Goal: Task Accomplishment & Management: Use online tool/utility

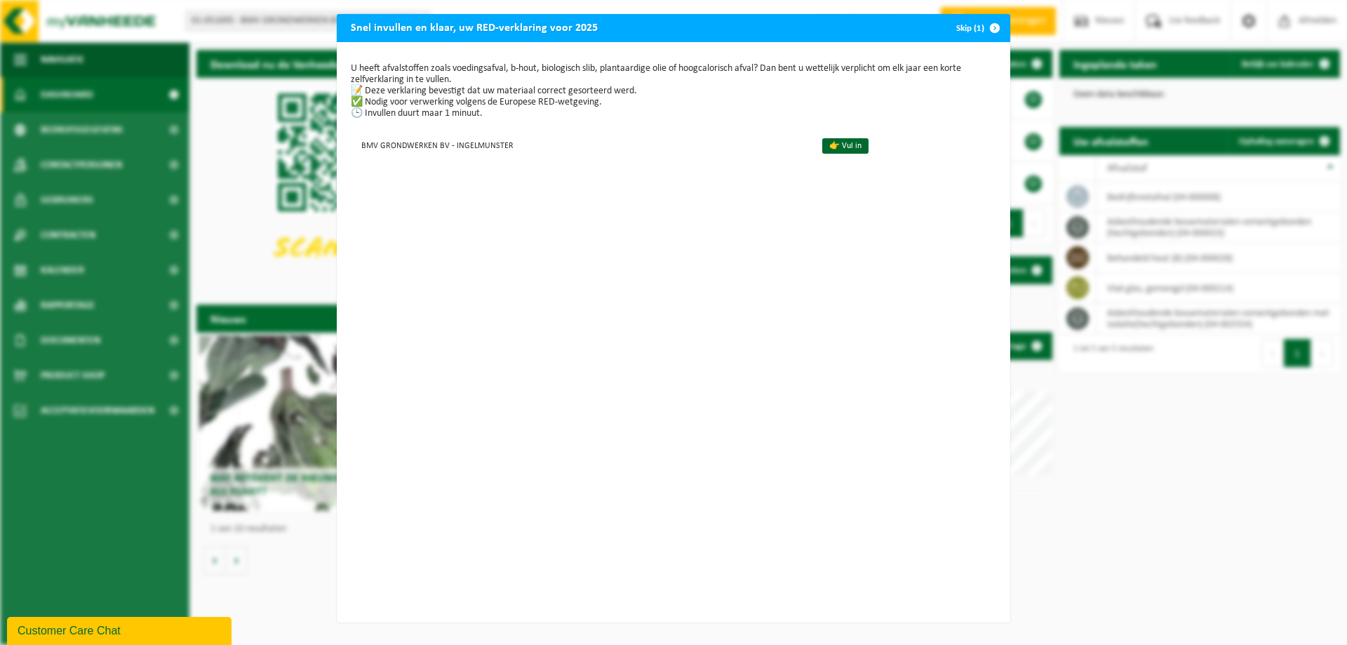
click at [990, 29] on span "button" at bounding box center [995, 28] width 28 height 28
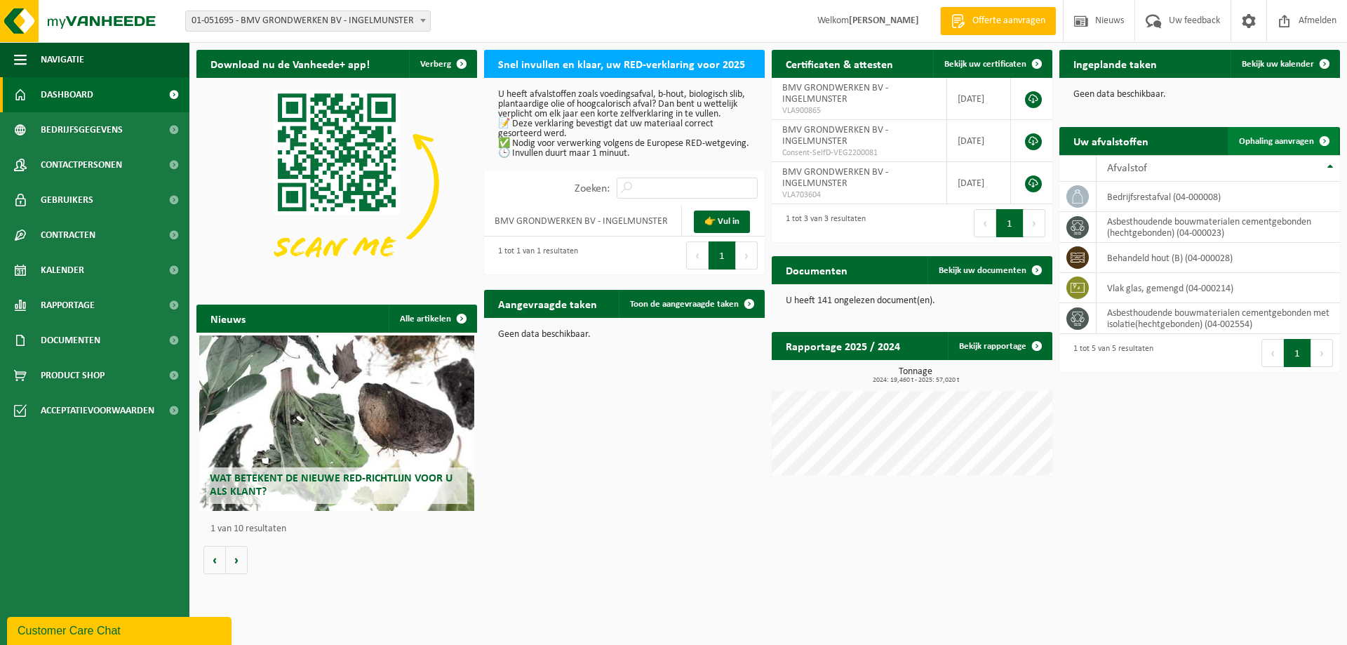
click at [1292, 143] on span "Ophaling aanvragen" at bounding box center [1276, 141] width 75 height 9
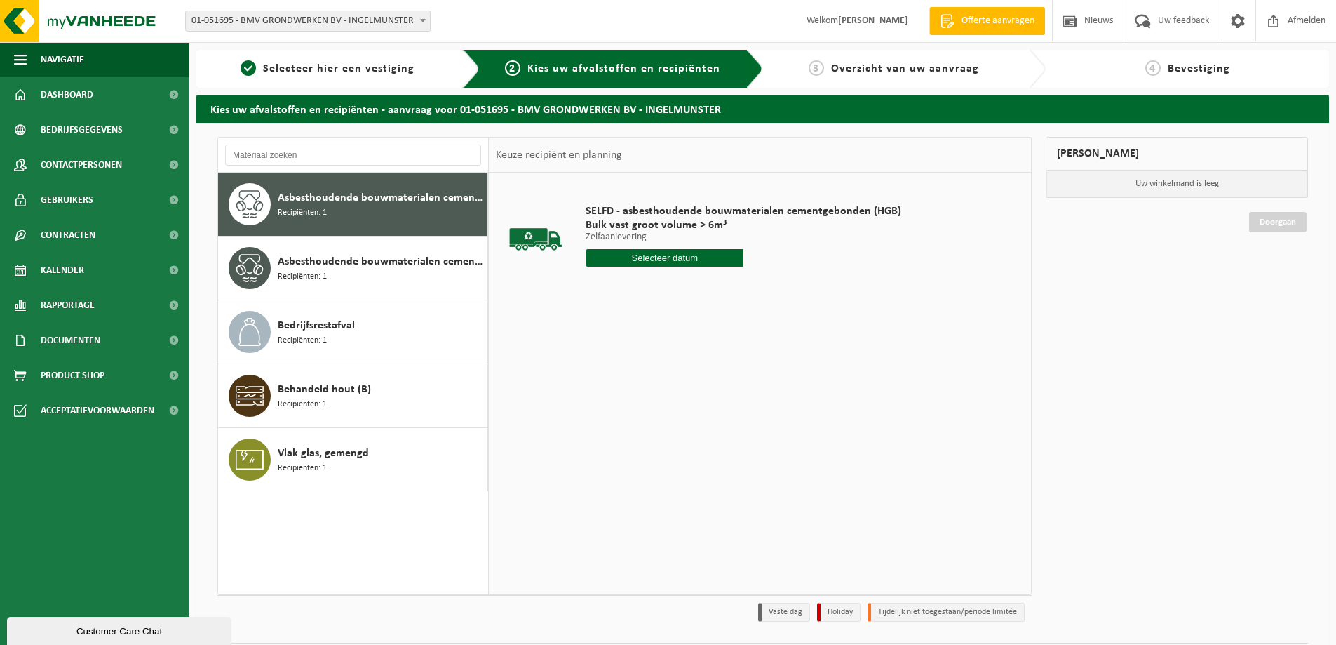
click at [674, 265] on input "text" at bounding box center [665, 258] width 158 height 18
click at [655, 429] on div "27" at bounding box center [648, 427] width 25 height 22
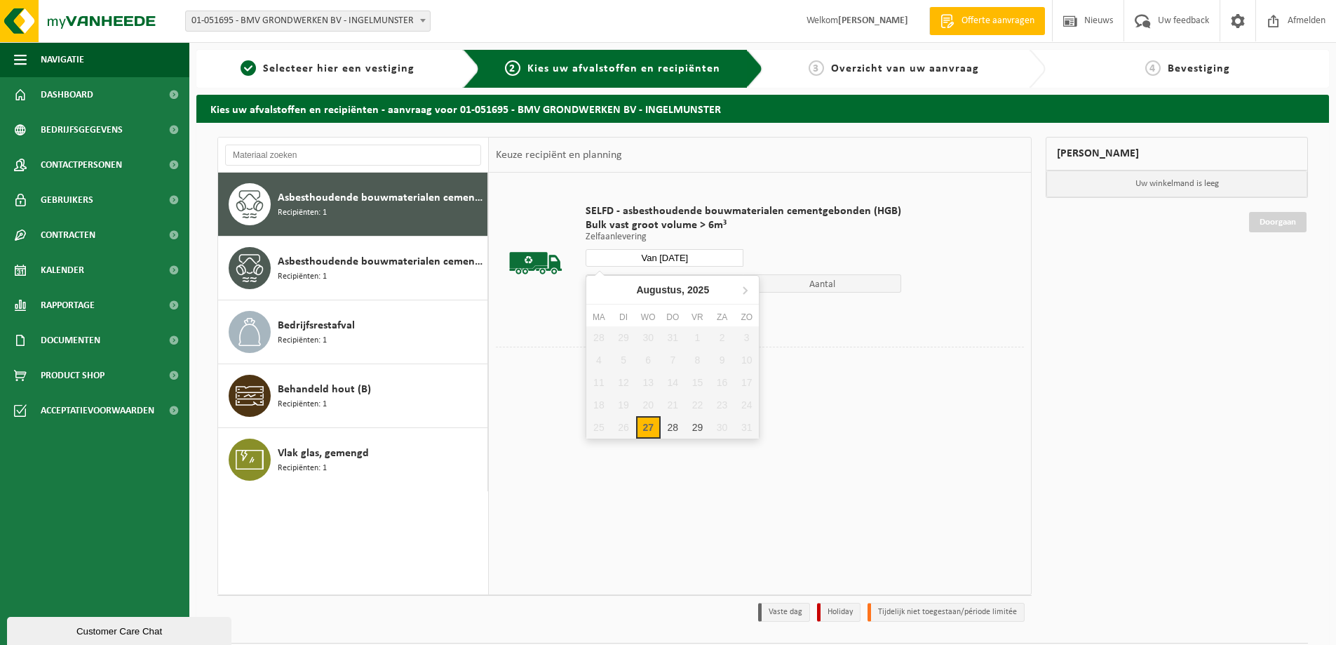
click at [680, 259] on input "Van 2025-08-27" at bounding box center [665, 258] width 158 height 18
click at [673, 422] on div "28" at bounding box center [673, 427] width 25 height 22
type input "Van 2025-08-28"
click at [638, 308] on button "In winkelmand" at bounding box center [625, 310] width 77 height 22
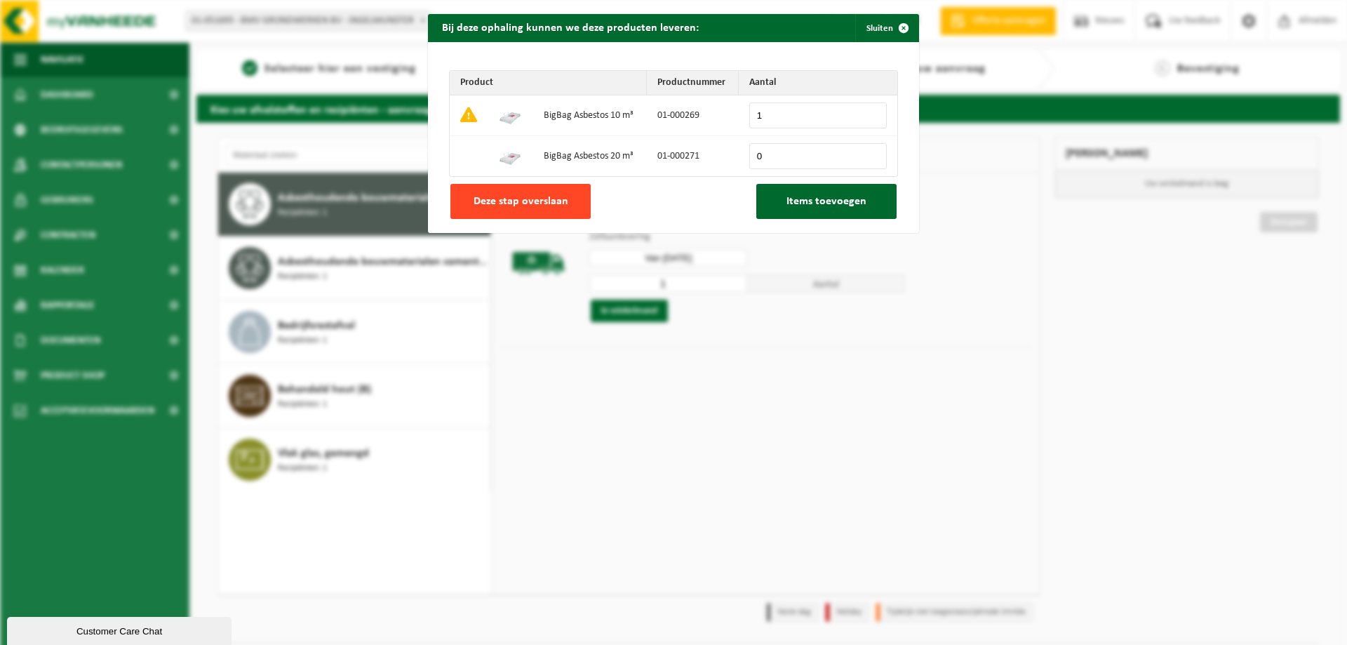
click at [523, 198] on span "Deze stap overslaan" at bounding box center [520, 201] width 95 height 11
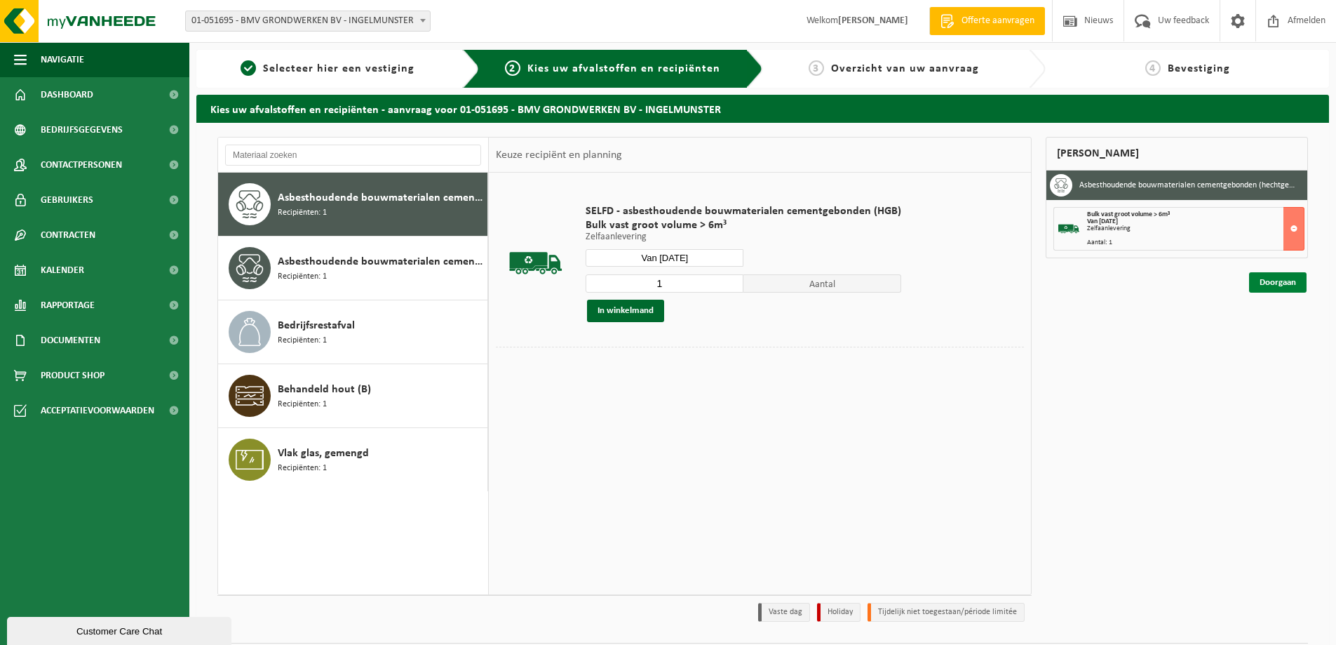
click at [1277, 277] on link "Doorgaan" at bounding box center [1278, 282] width 58 height 20
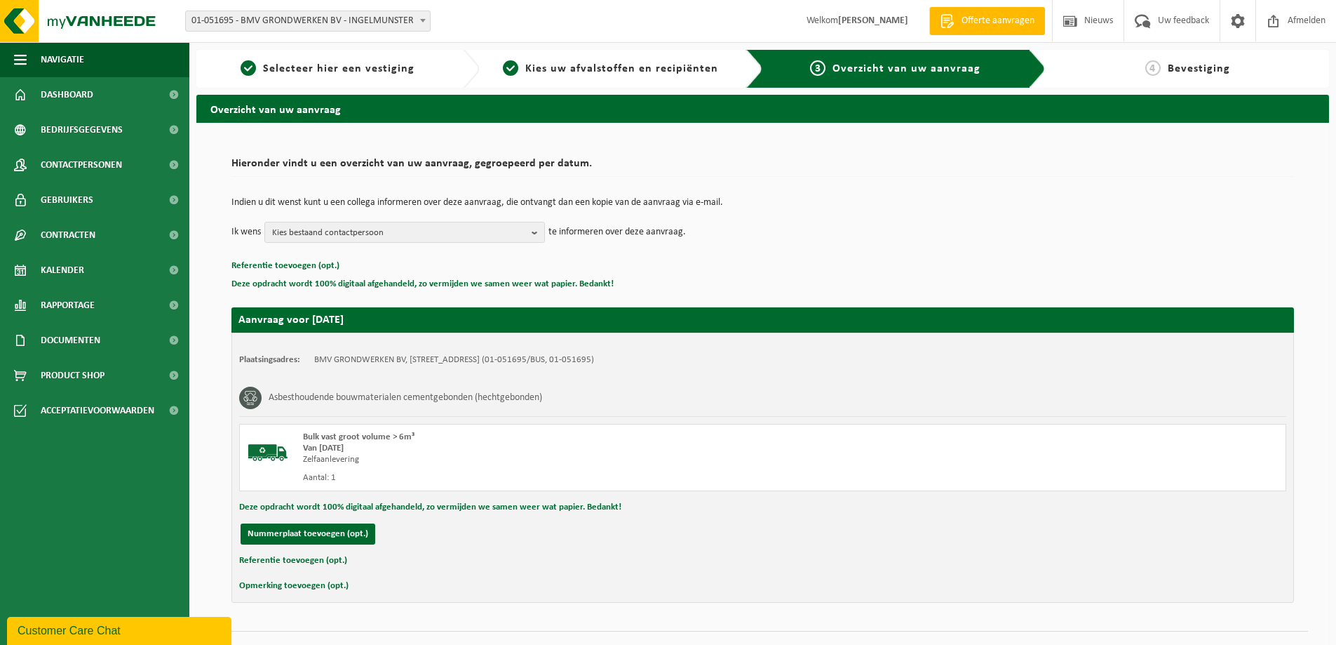
scroll to position [29, 0]
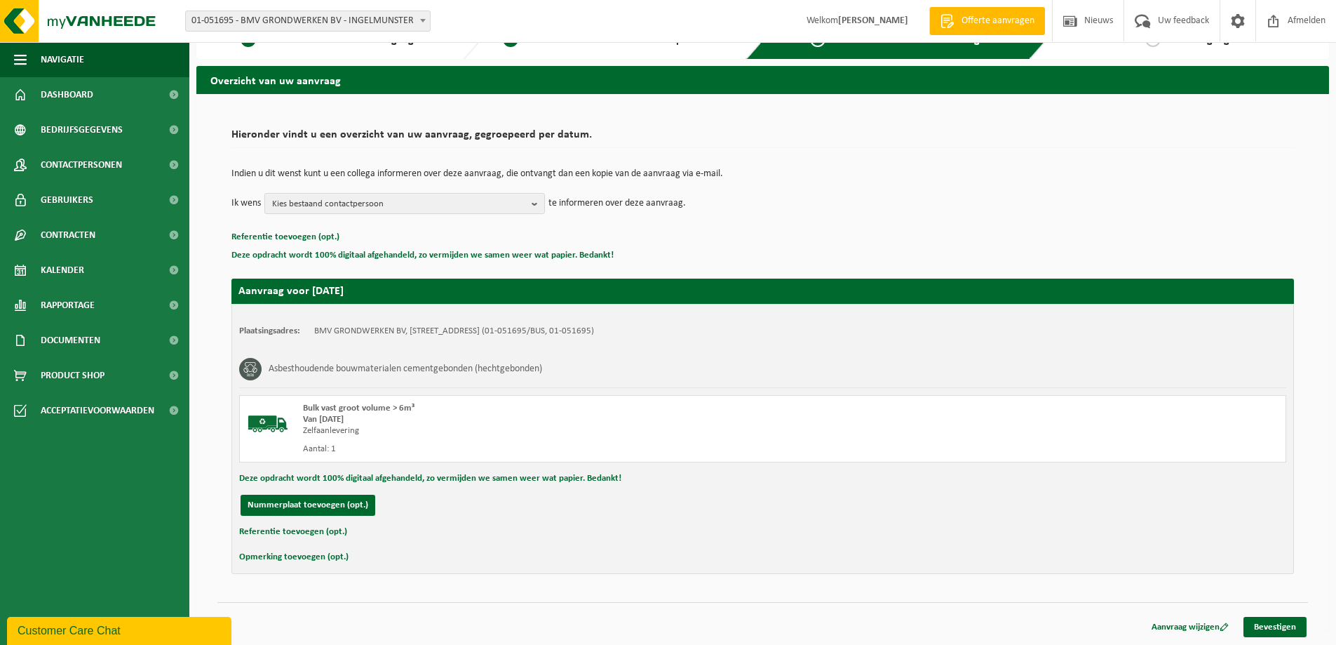
click at [346, 530] on div "Referentie toevoegen (opt.)" at bounding box center [762, 532] width 1047 height 18
click at [1283, 627] on link "Bevestigen" at bounding box center [1275, 627] width 63 height 20
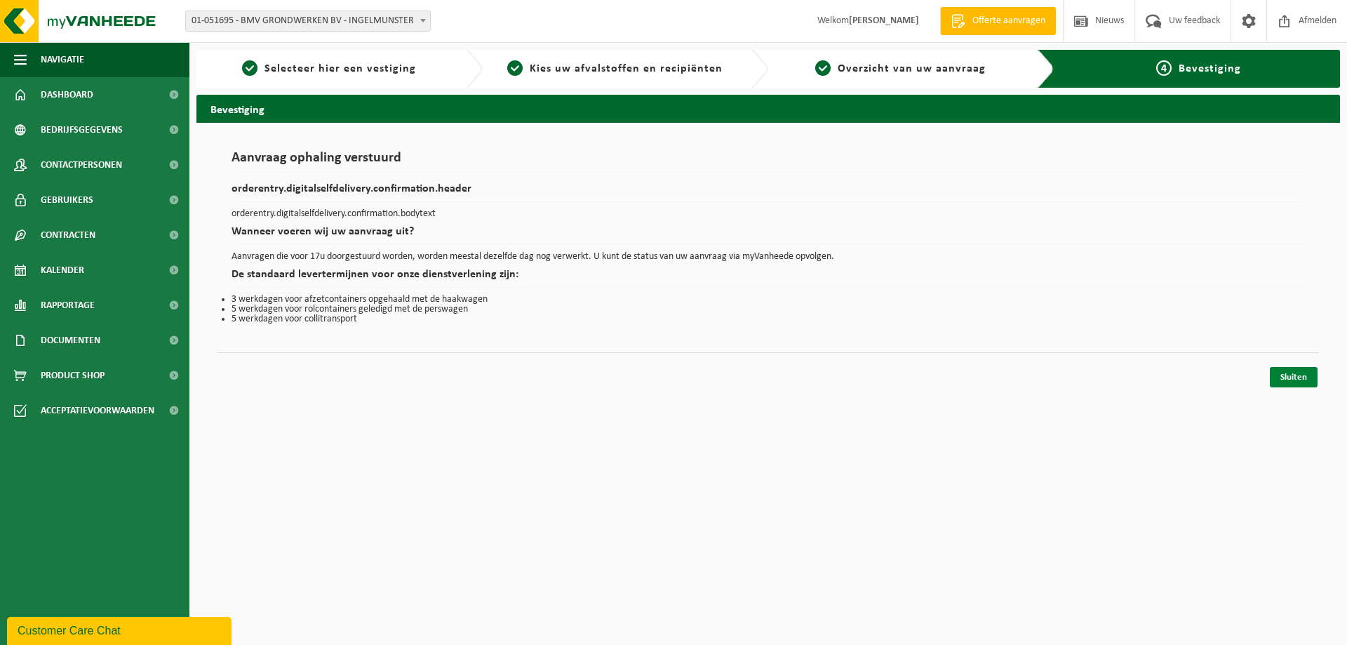
click at [1295, 382] on link "Sluiten" at bounding box center [1294, 377] width 48 height 20
